Goal: Navigation & Orientation: Find specific page/section

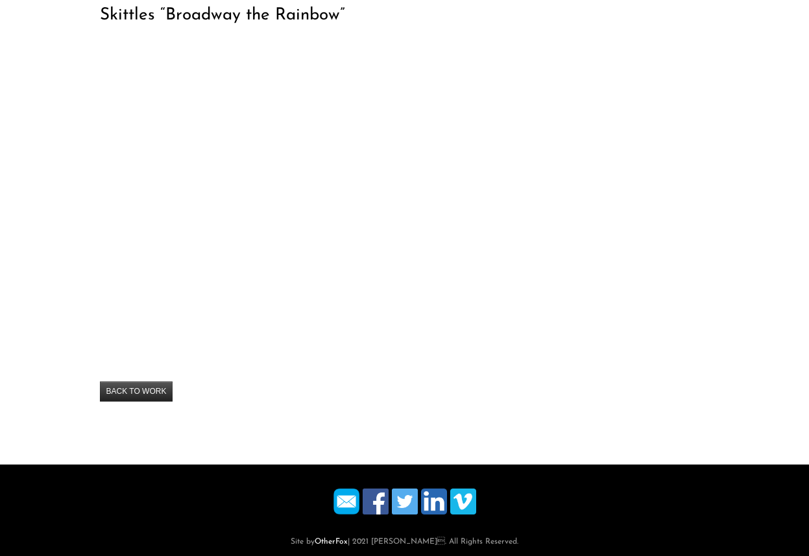
scroll to position [165, 0]
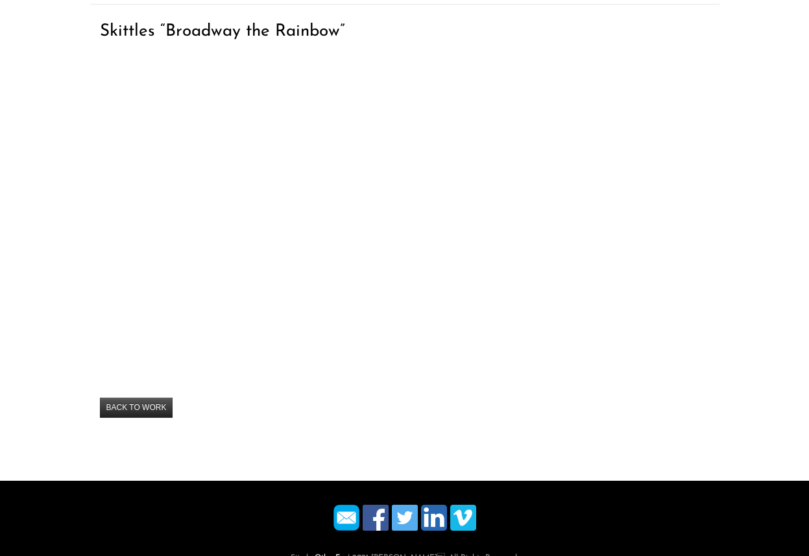
click at [95, 392] on div "Skittles “Broadway the Rainbow” By admin On March 23, 2021 · Add Comment · In B…" at bounding box center [404, 229] width 629 height 410
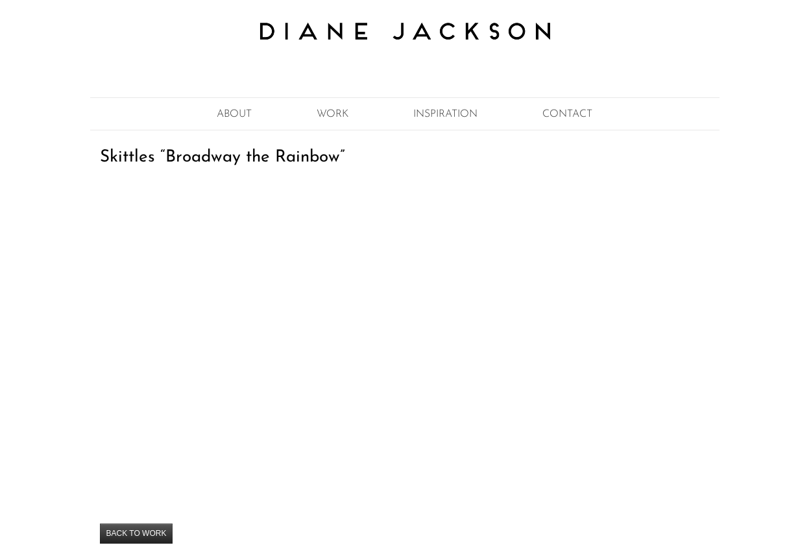
scroll to position [0, 0]
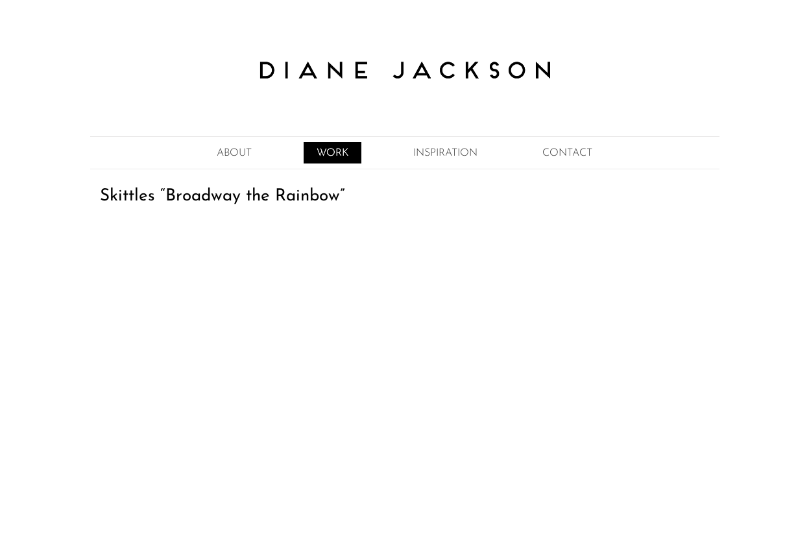
click at [324, 149] on link "WORK" at bounding box center [333, 152] width 58 height 21
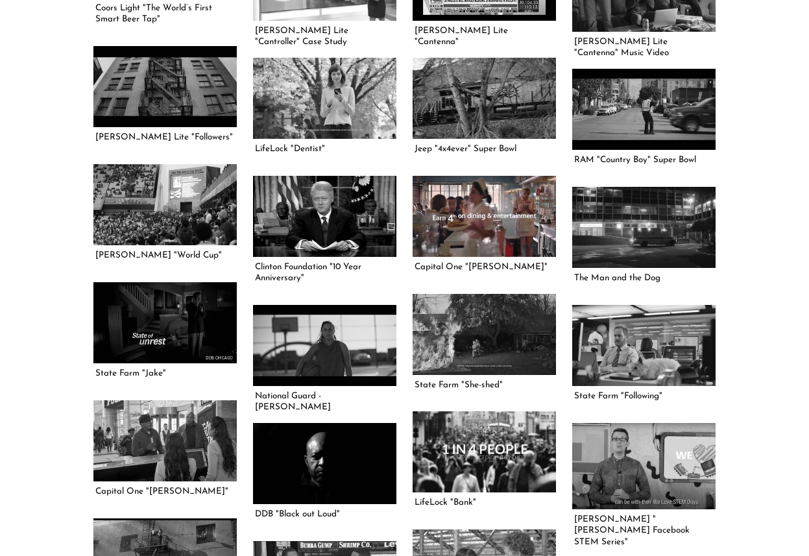
scroll to position [1312, 0]
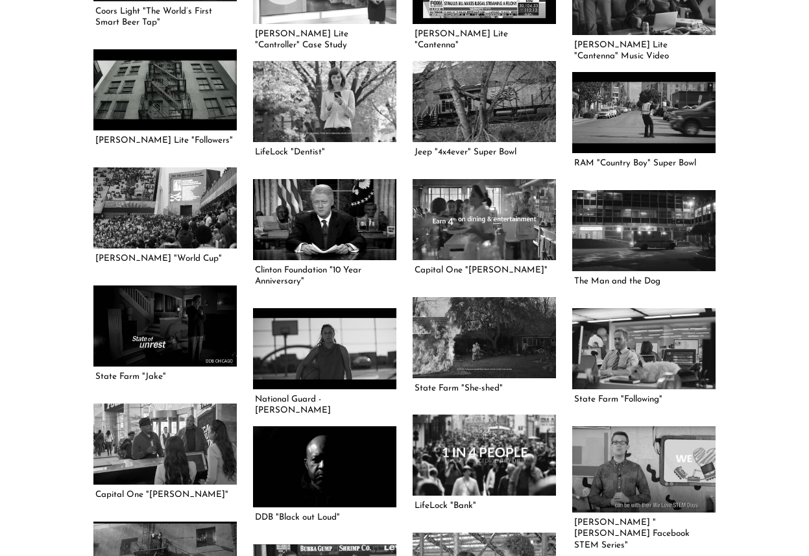
click at [156, 84] on link at bounding box center [164, 89] width 143 height 80
click at [630, 128] on link at bounding box center [643, 112] width 143 height 80
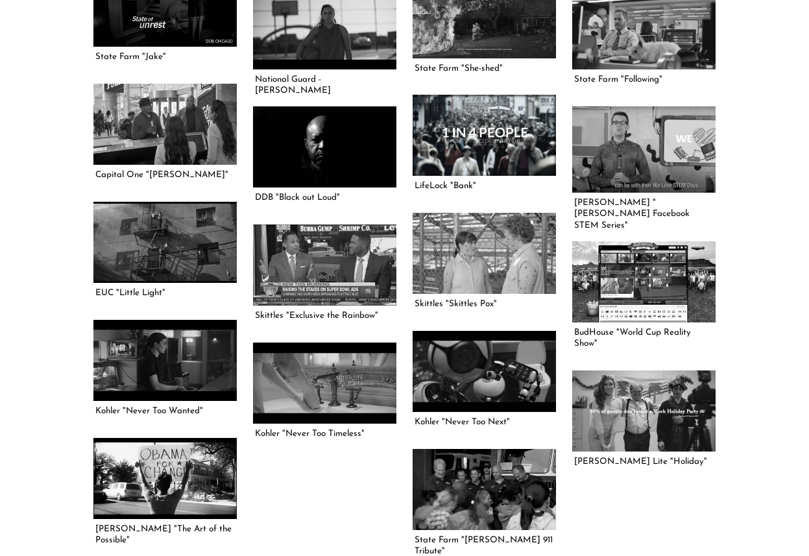
scroll to position [1631, 0]
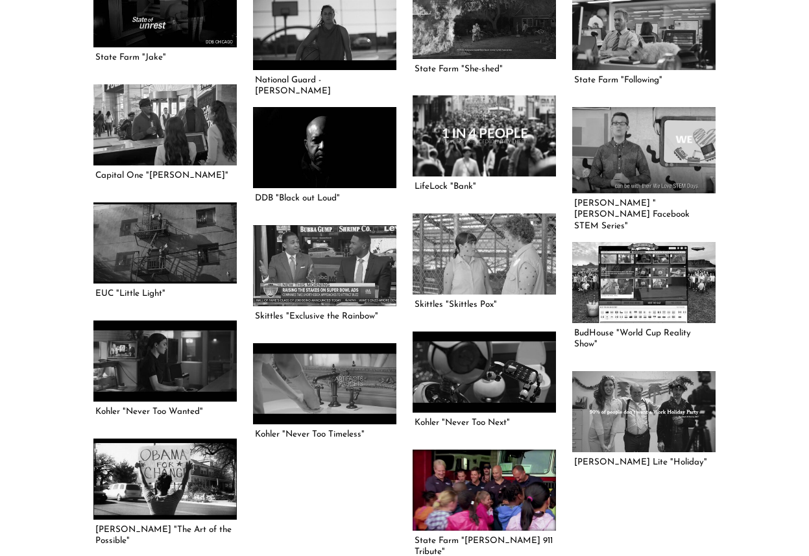
click at [488, 475] on link at bounding box center [484, 490] width 143 height 80
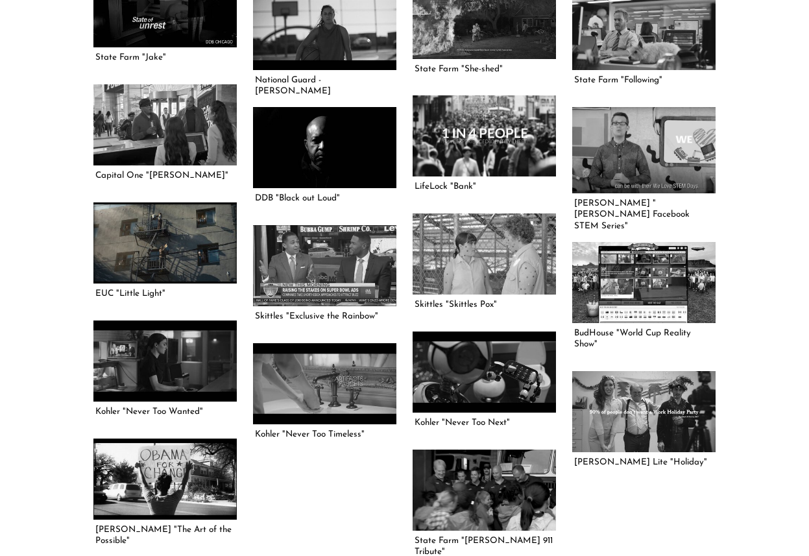
click at [174, 250] on link at bounding box center [164, 242] width 143 height 80
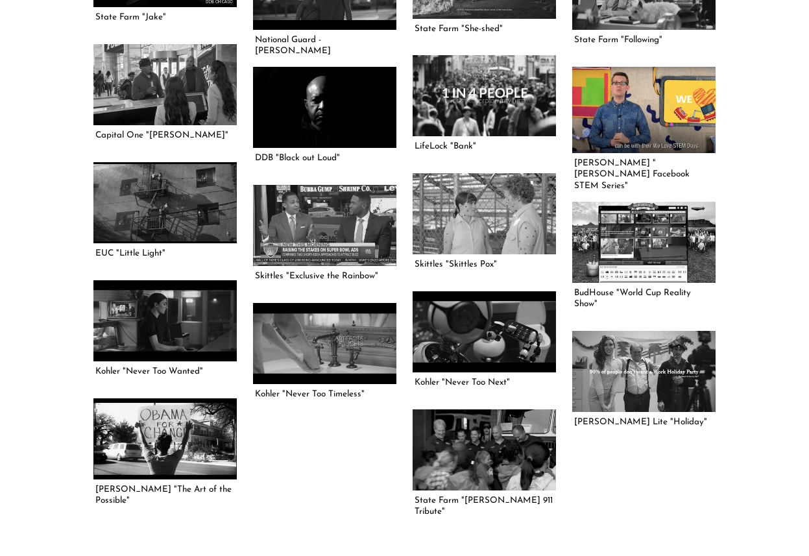
scroll to position [1757, 0]
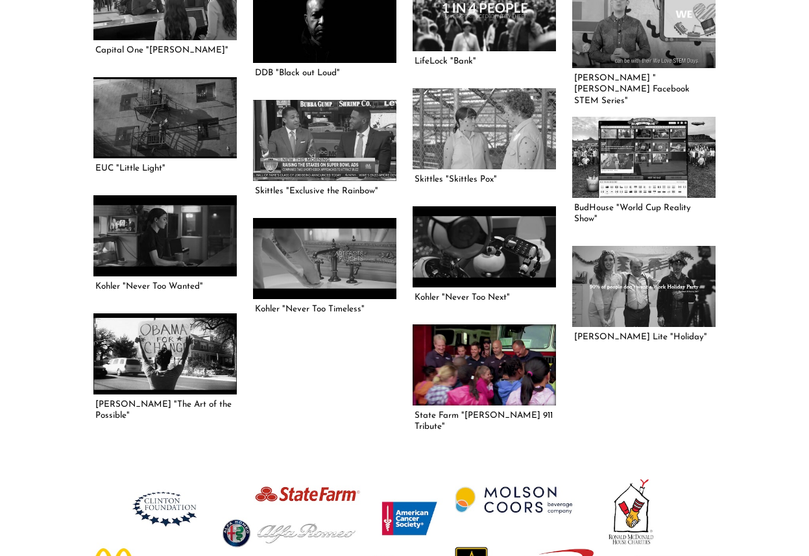
click at [495, 351] on link at bounding box center [484, 364] width 143 height 80
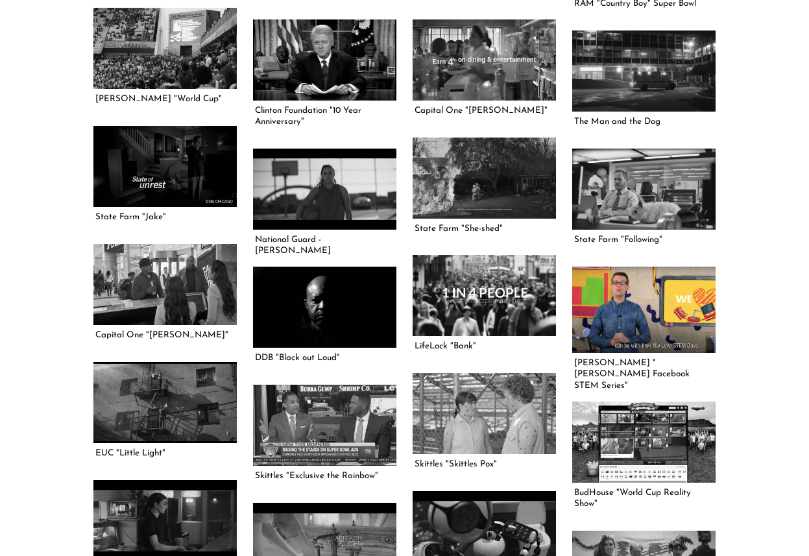
scroll to position [1465, 0]
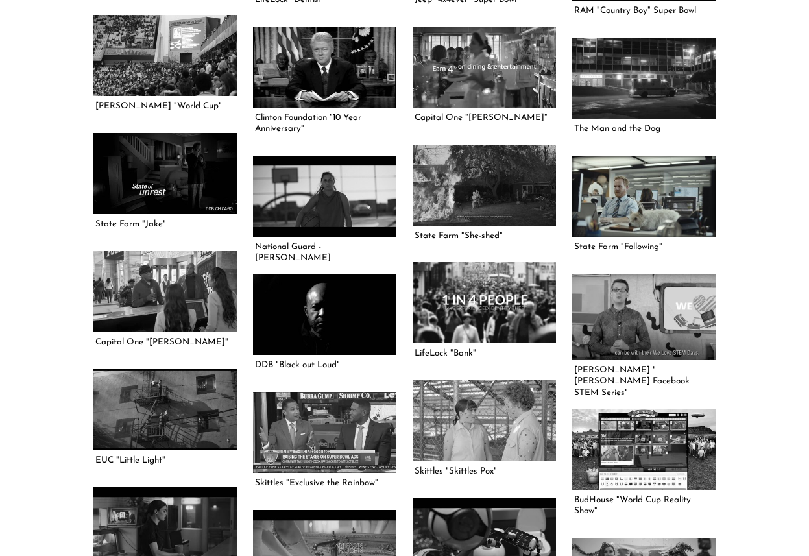
click at [666, 189] on link at bounding box center [643, 196] width 143 height 80
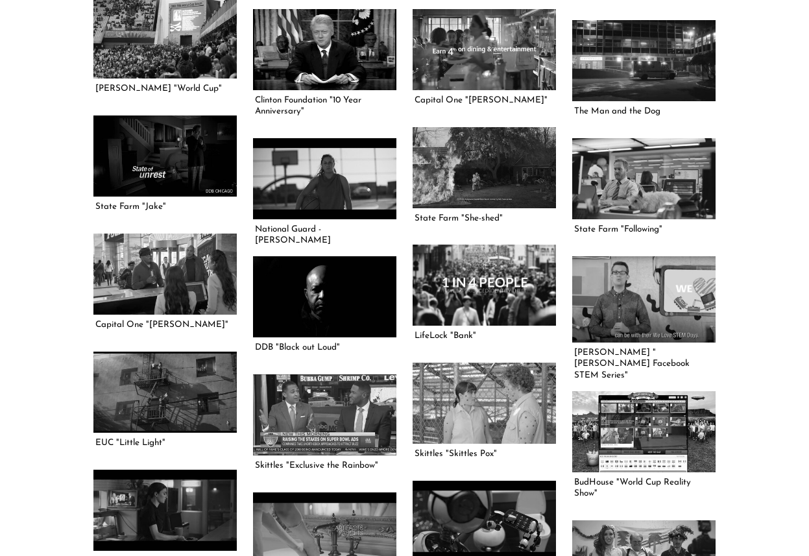
scroll to position [1418, 0]
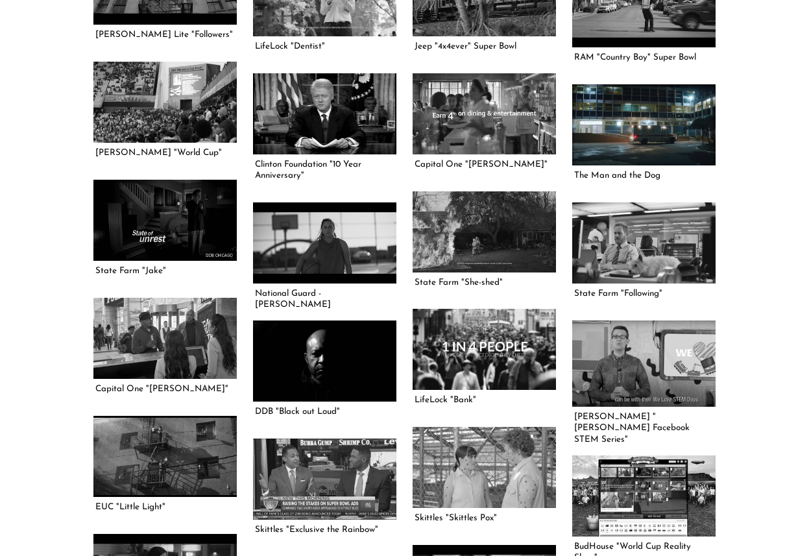
click at [650, 119] on link at bounding box center [643, 124] width 143 height 80
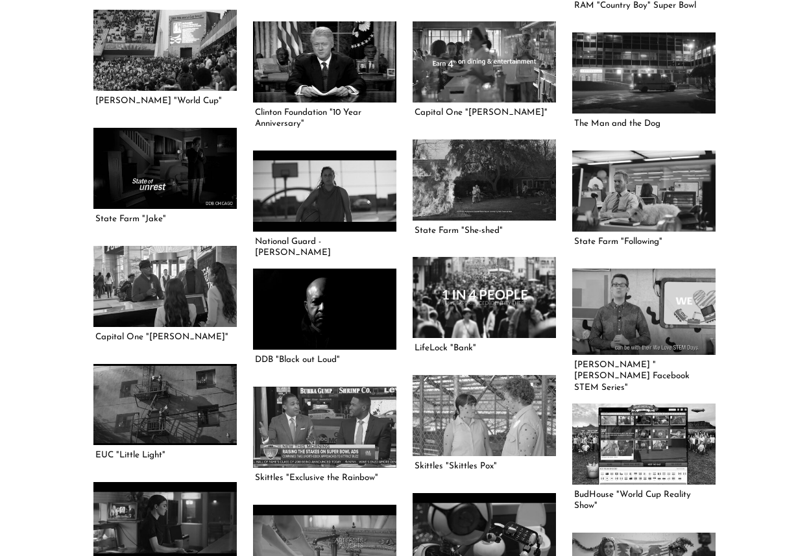
scroll to position [1443, 0]
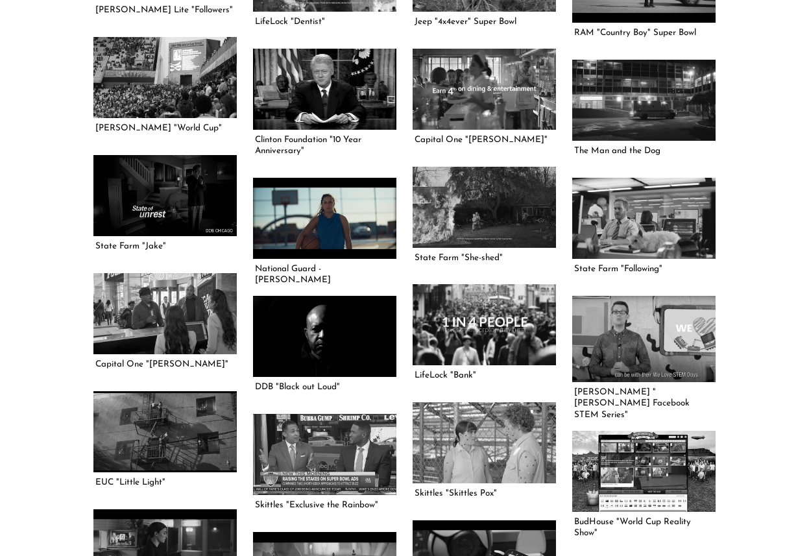
click at [340, 219] on link at bounding box center [324, 218] width 143 height 80
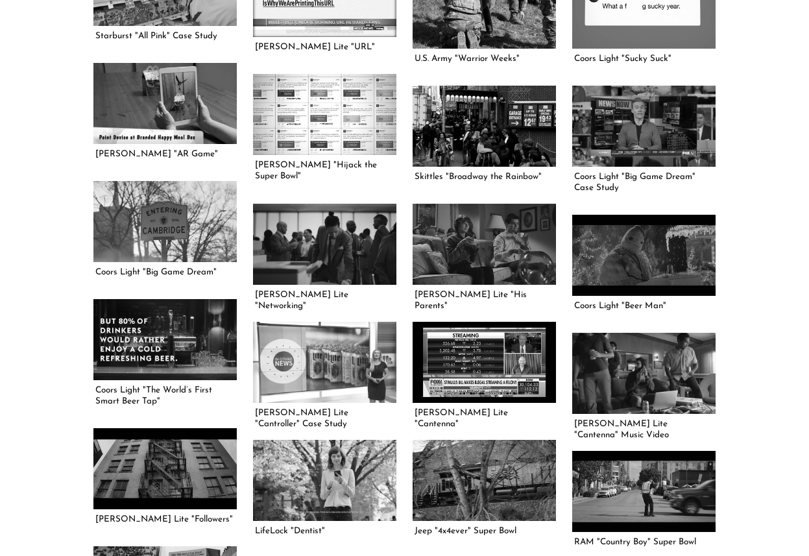
scroll to position [952, 0]
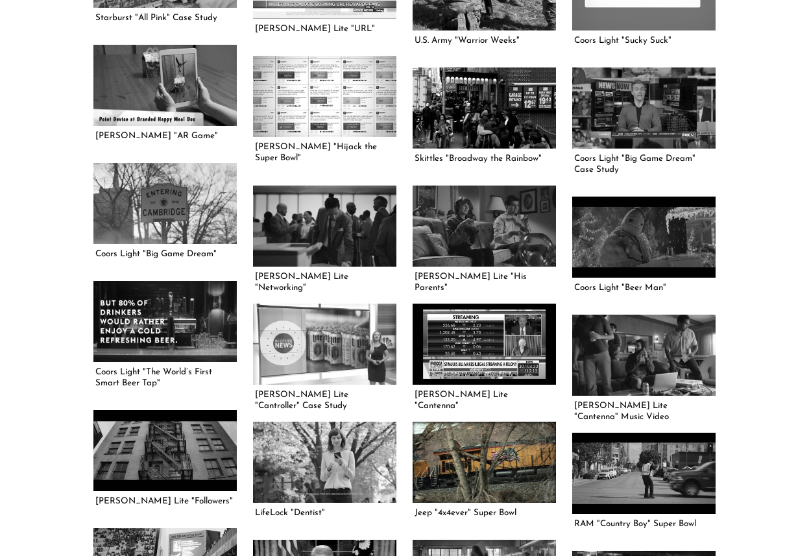
click at [457, 442] on link at bounding box center [484, 462] width 143 height 80
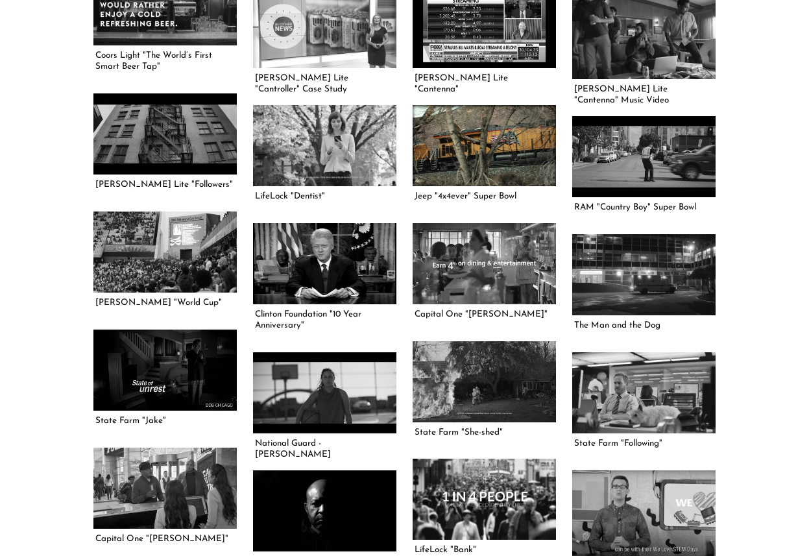
scroll to position [1351, 0]
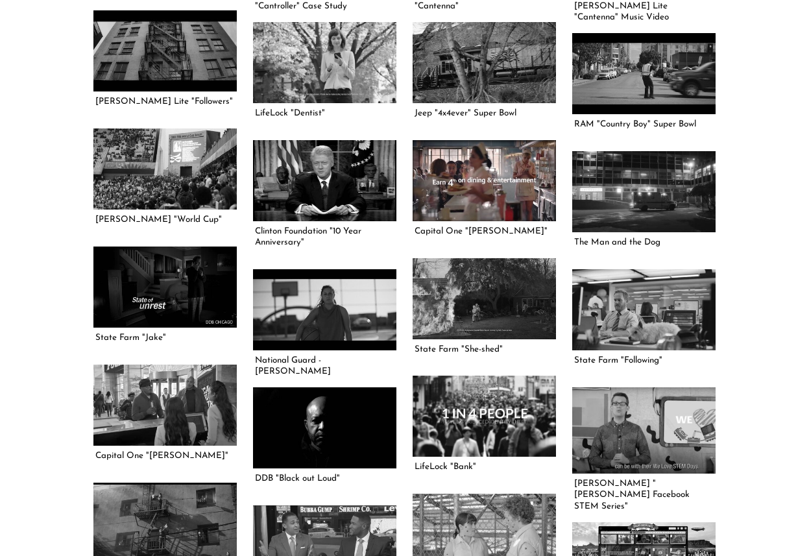
click at [468, 195] on link at bounding box center [484, 180] width 143 height 80
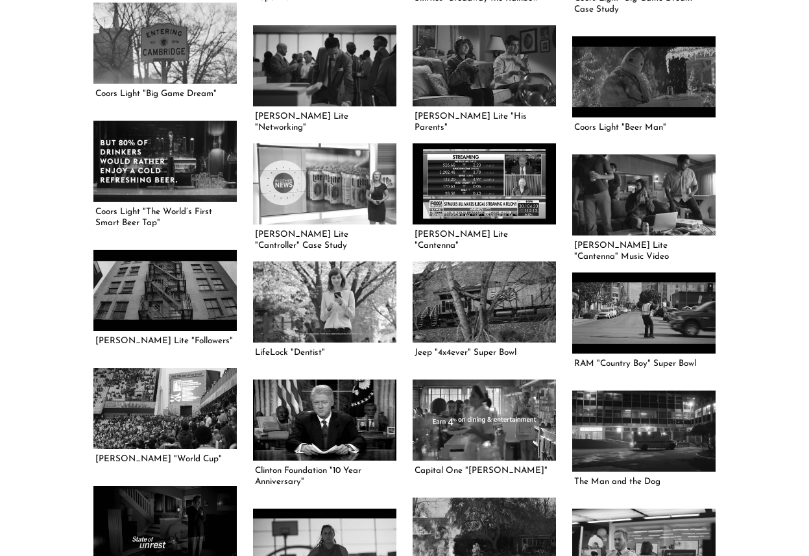
scroll to position [1102, 0]
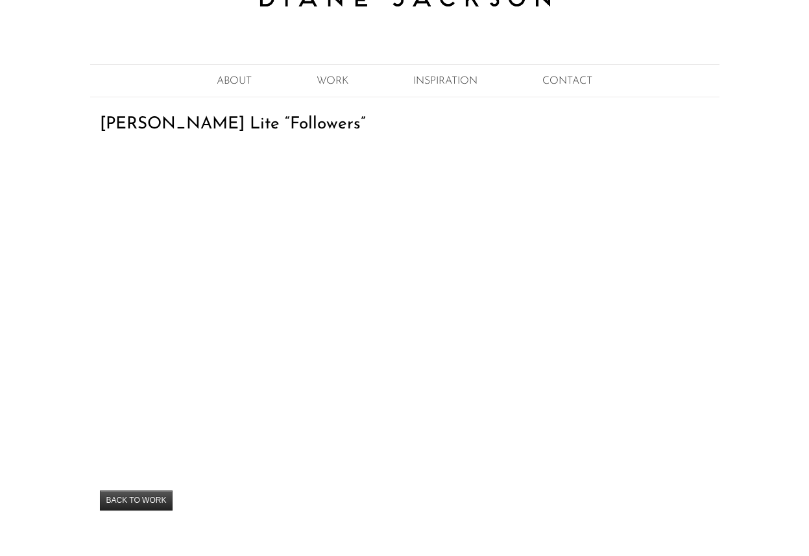
scroll to position [79, 0]
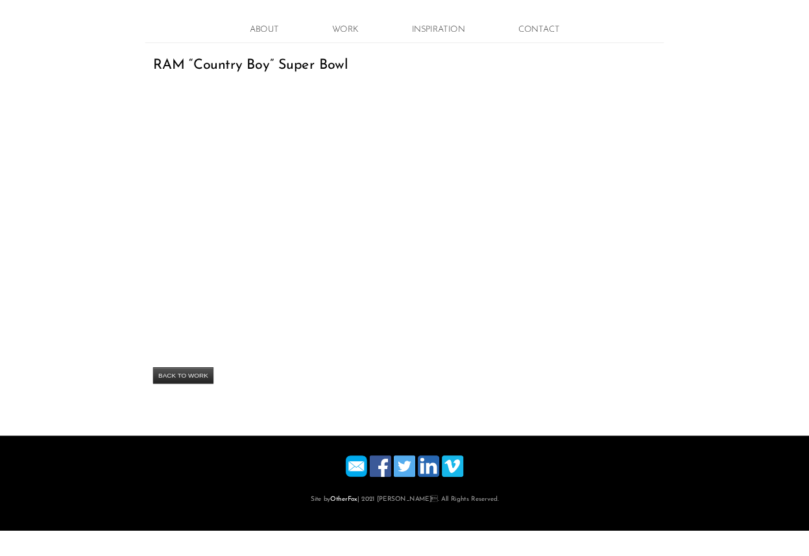
scroll to position [149, 0]
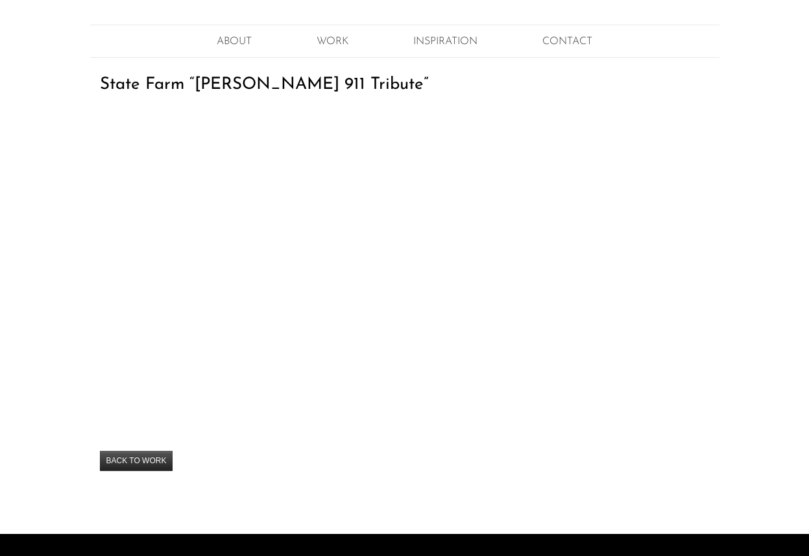
scroll to position [117, 0]
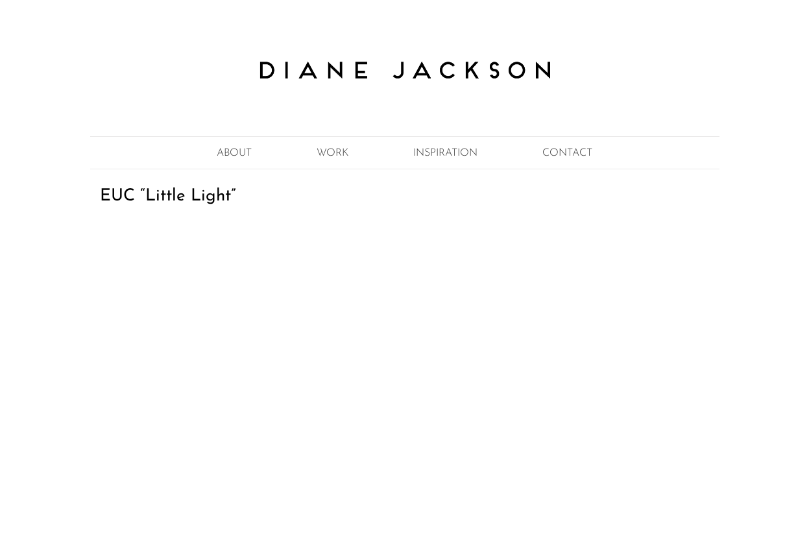
scroll to position [205, 0]
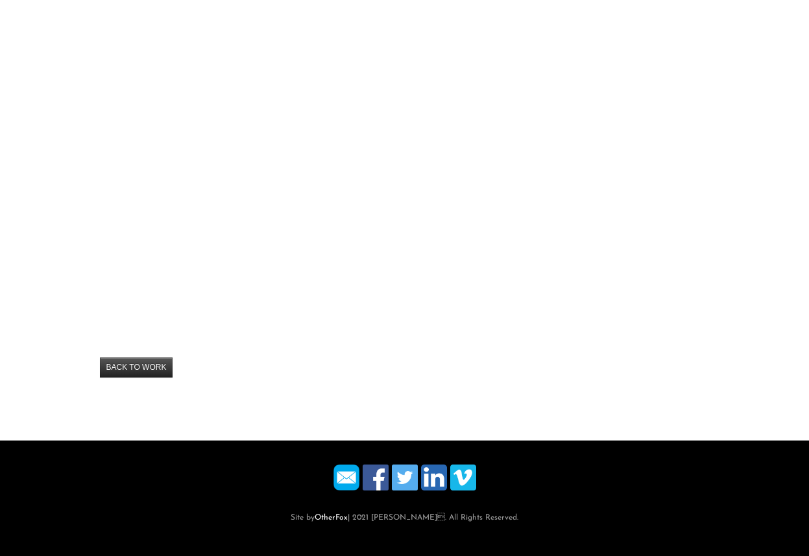
click at [632, 407] on div "EUC “Little Light” By admin On [DATE] · Add Comment · In BACK TO WORK" at bounding box center [404, 197] width 629 height 427
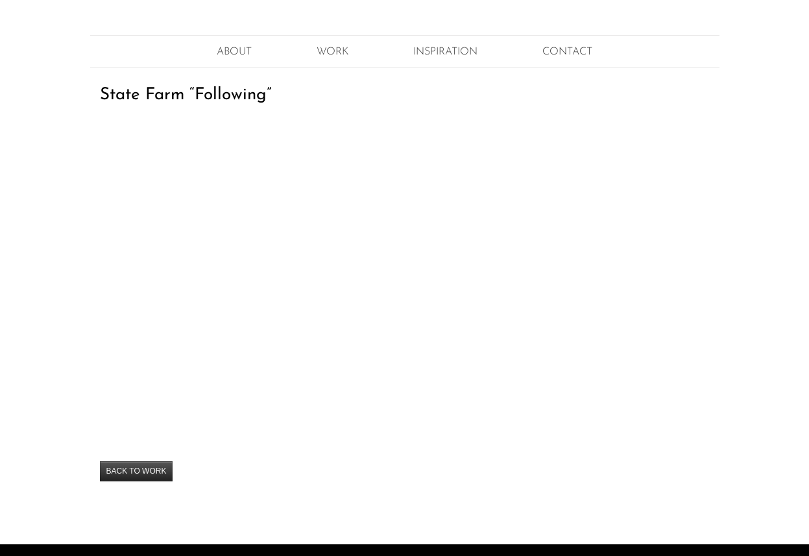
scroll to position [102, 0]
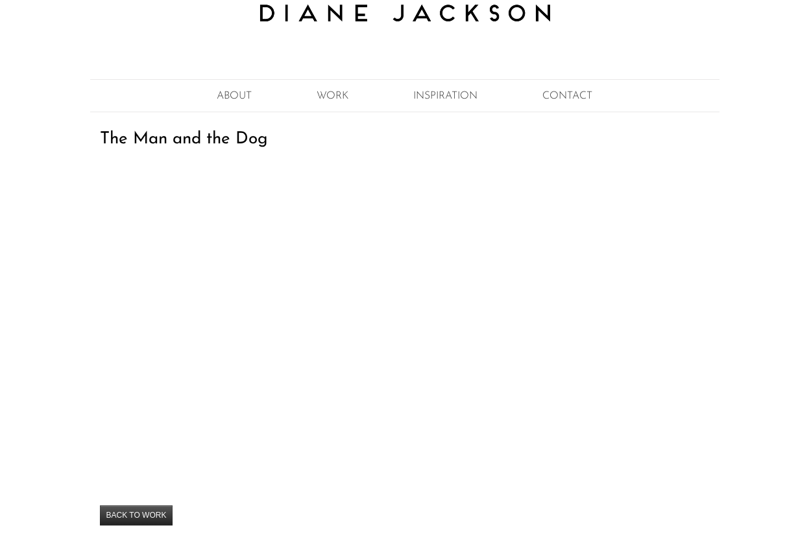
scroll to position [90, 0]
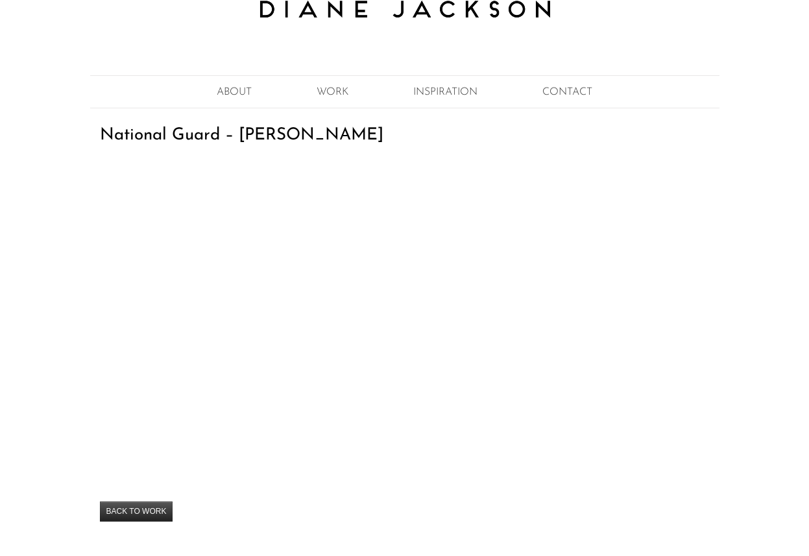
scroll to position [62, 0]
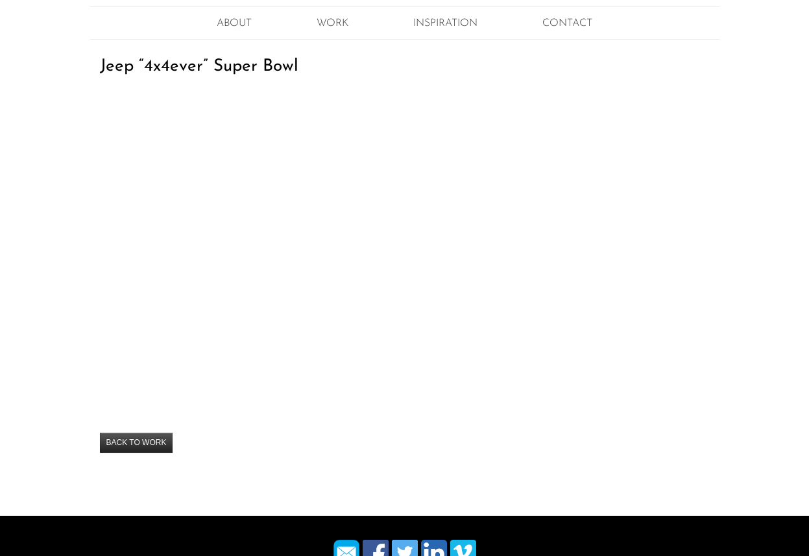
scroll to position [131, 0]
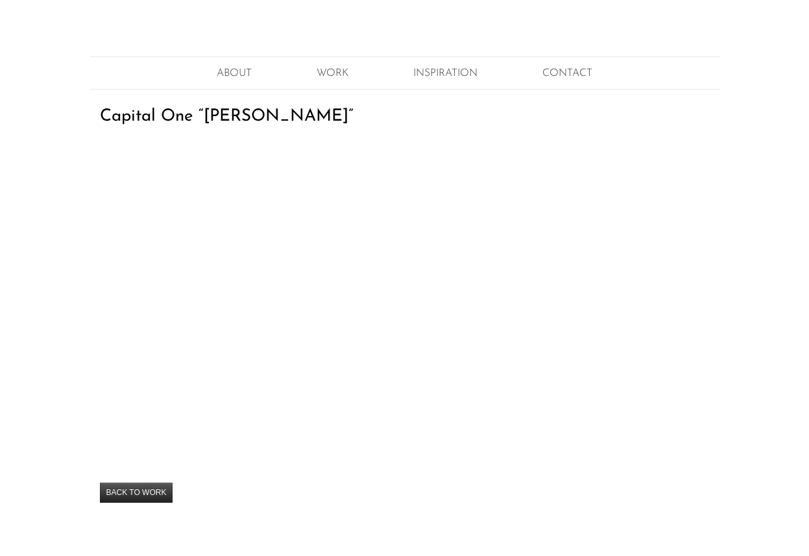
scroll to position [86, 0]
